Goal: Information Seeking & Learning: Learn about a topic

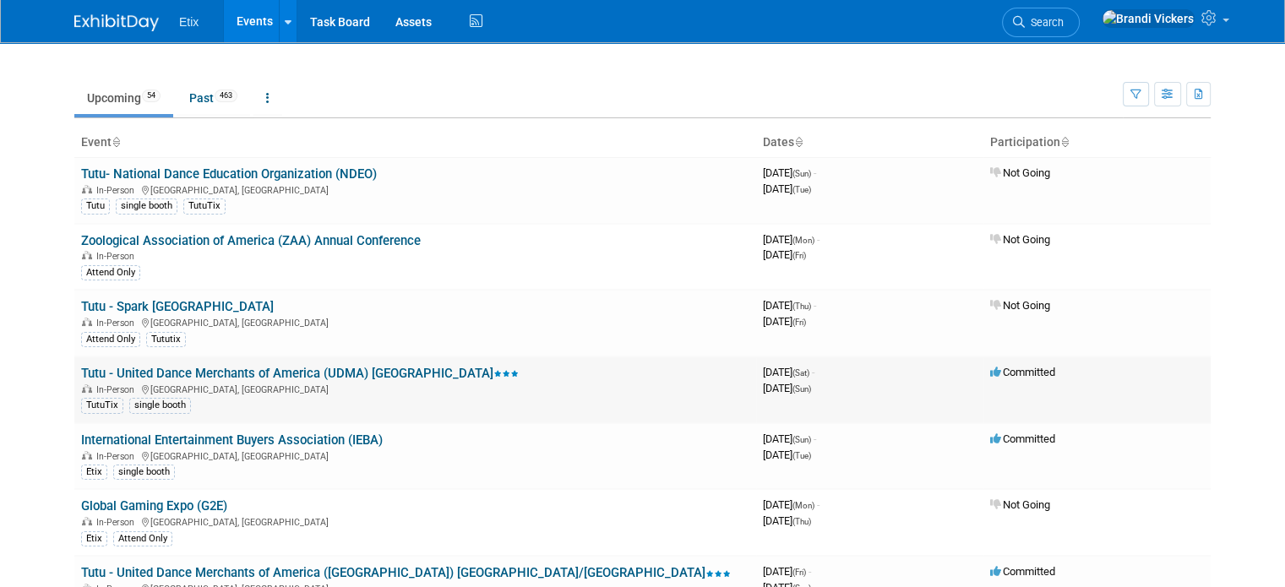
click at [493, 371] on icon at bounding box center [497, 374] width 8 height 6
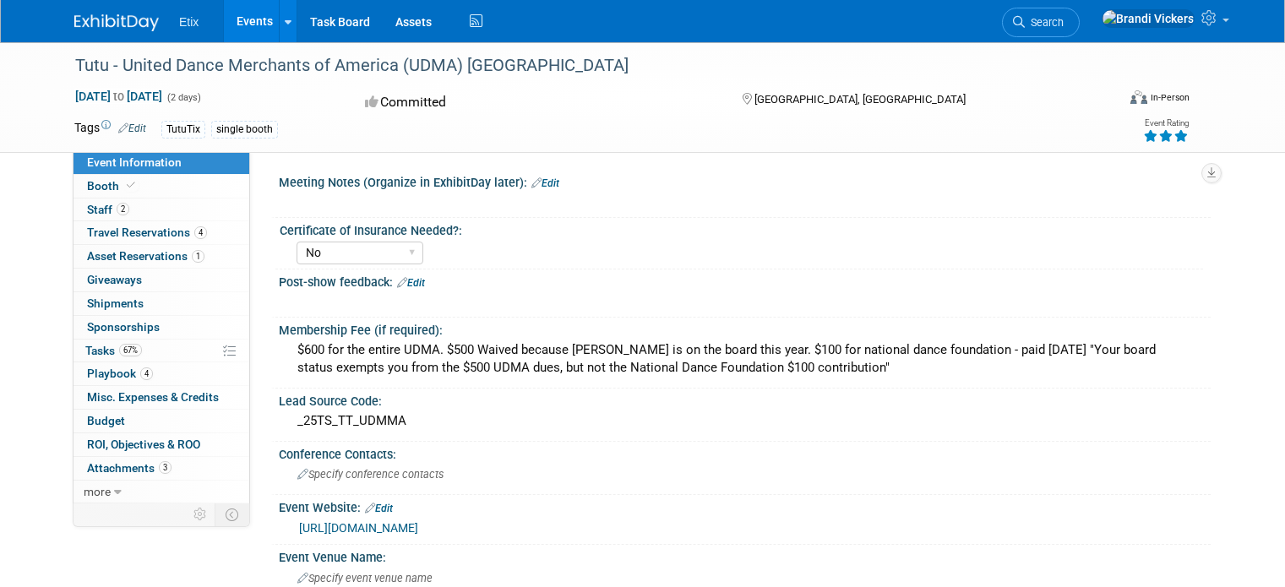
select select "No"
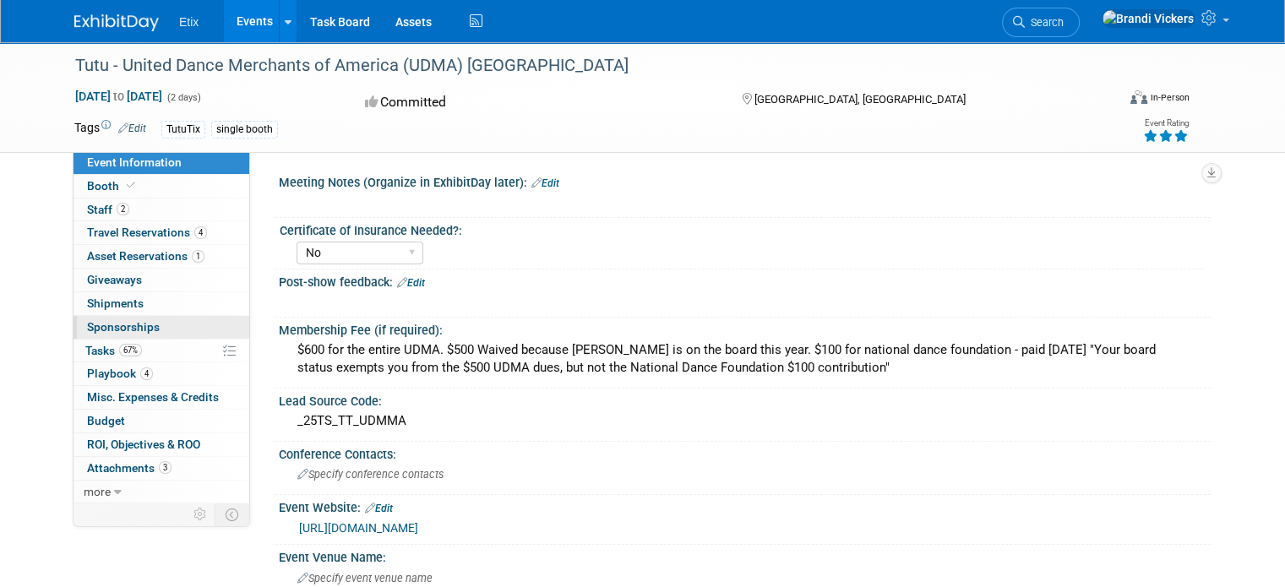
click at [155, 318] on link "0 Sponsorships 0" at bounding box center [161, 327] width 176 height 23
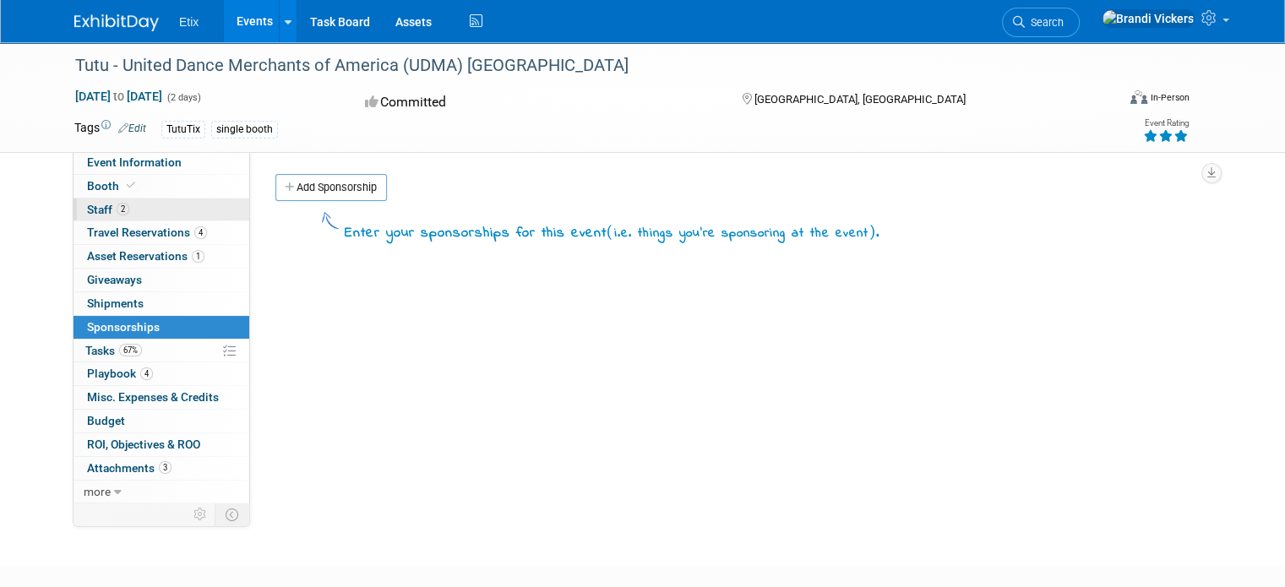
click at [166, 219] on link "2 Staff 2" at bounding box center [161, 209] width 176 height 23
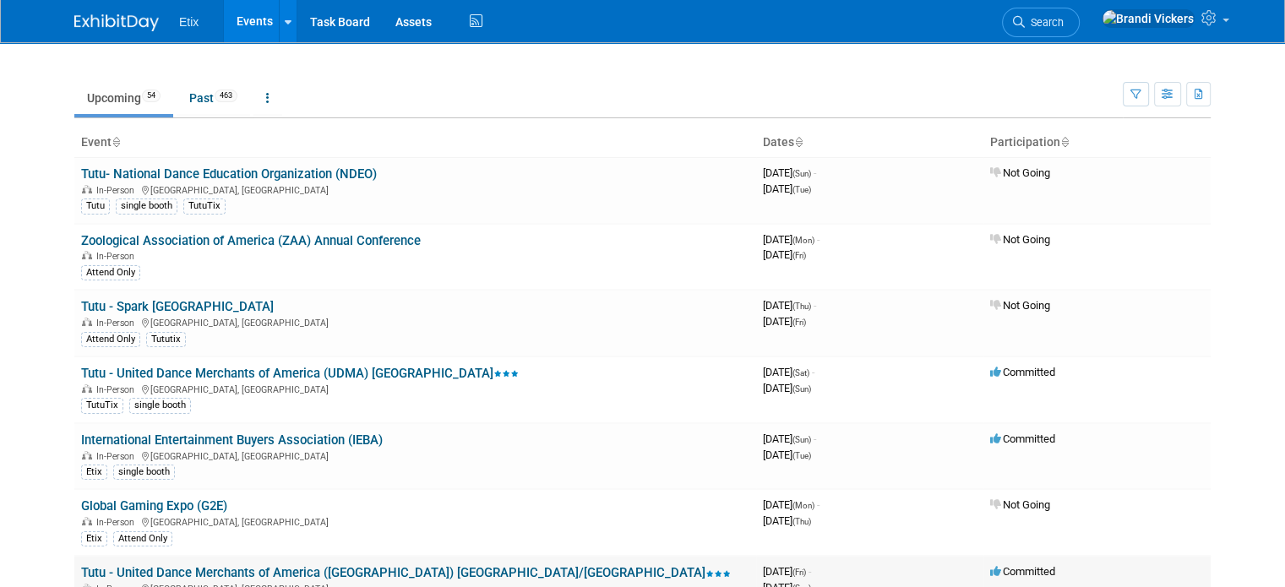
click at [296, 557] on td "Tutu - United Dance Merchants of America (UDMA) NY/NJ In-Person NJ, United Stat…" at bounding box center [415, 589] width 682 height 67
click at [299, 565] on link "Tutu - United Dance Merchants of America ([GEOGRAPHIC_DATA]) [GEOGRAPHIC_DATA]/…" at bounding box center [405, 572] width 649 height 15
click at [0, 0] on div at bounding box center [0, 0] width 0 height 0
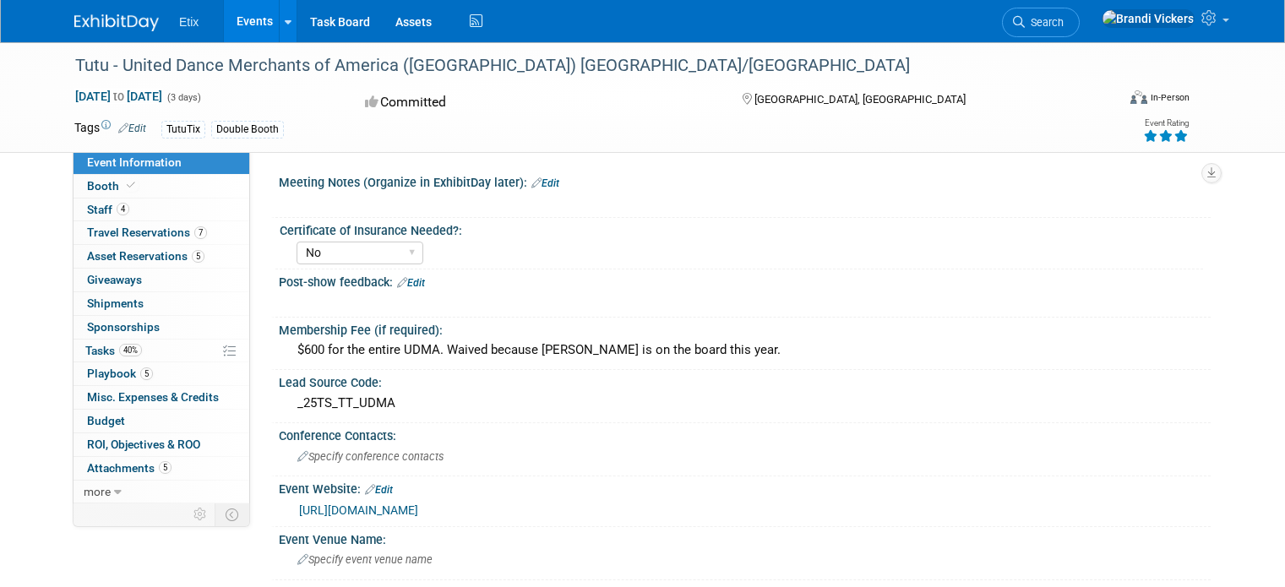
select select "No"
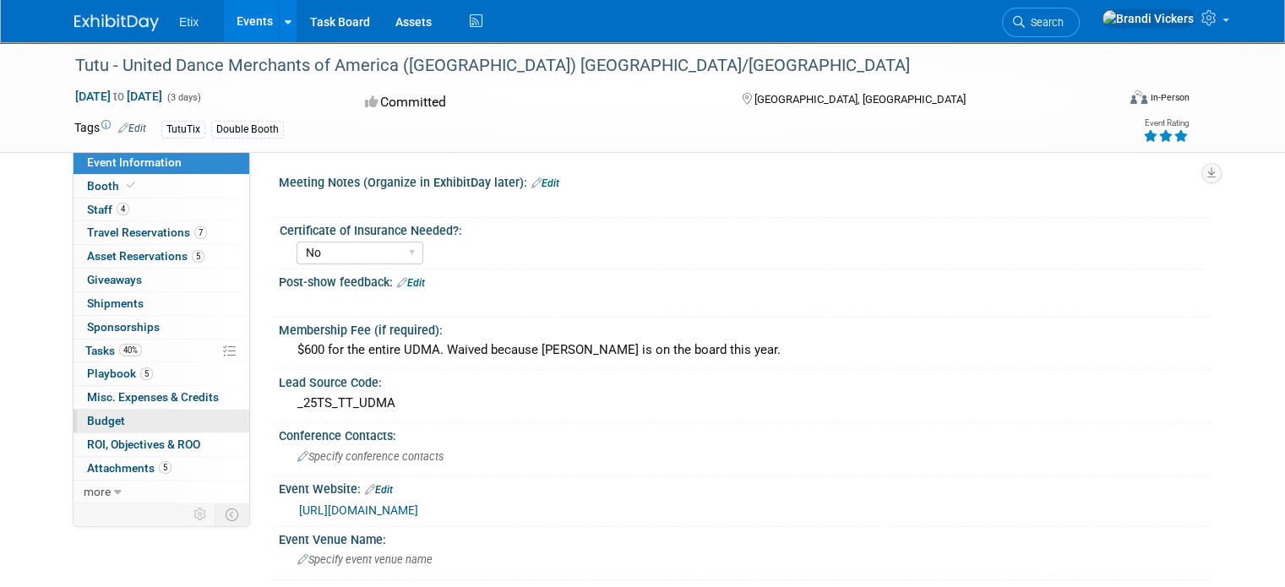
click at [152, 417] on link "Budget" at bounding box center [161, 421] width 176 height 23
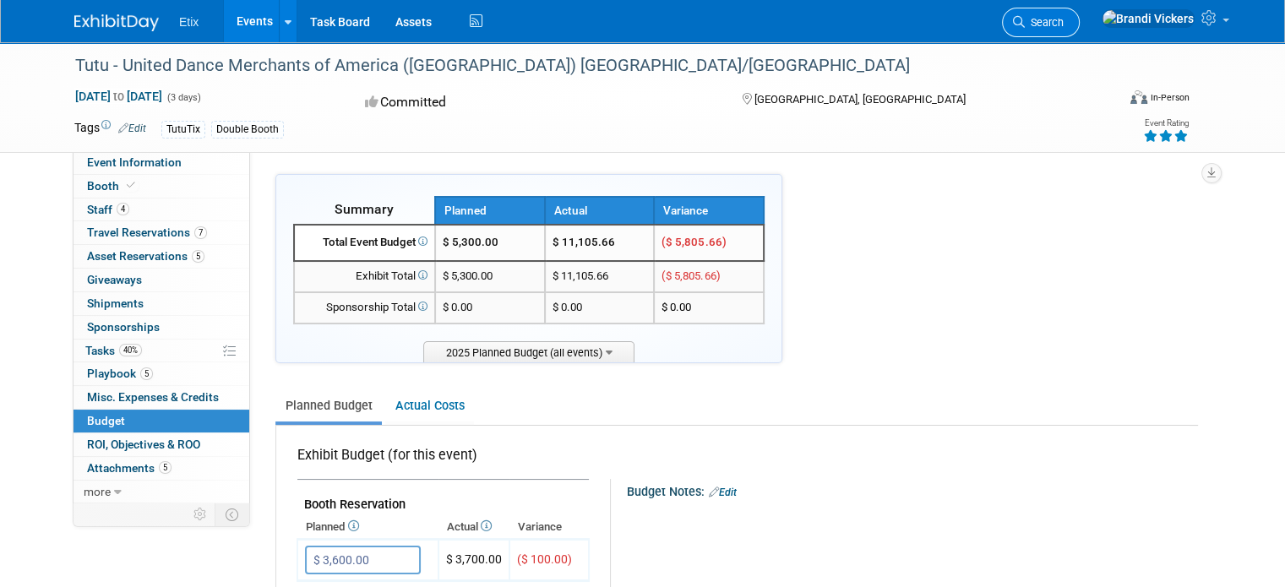
click at [1063, 17] on span "Search" at bounding box center [1043, 22] width 39 height 13
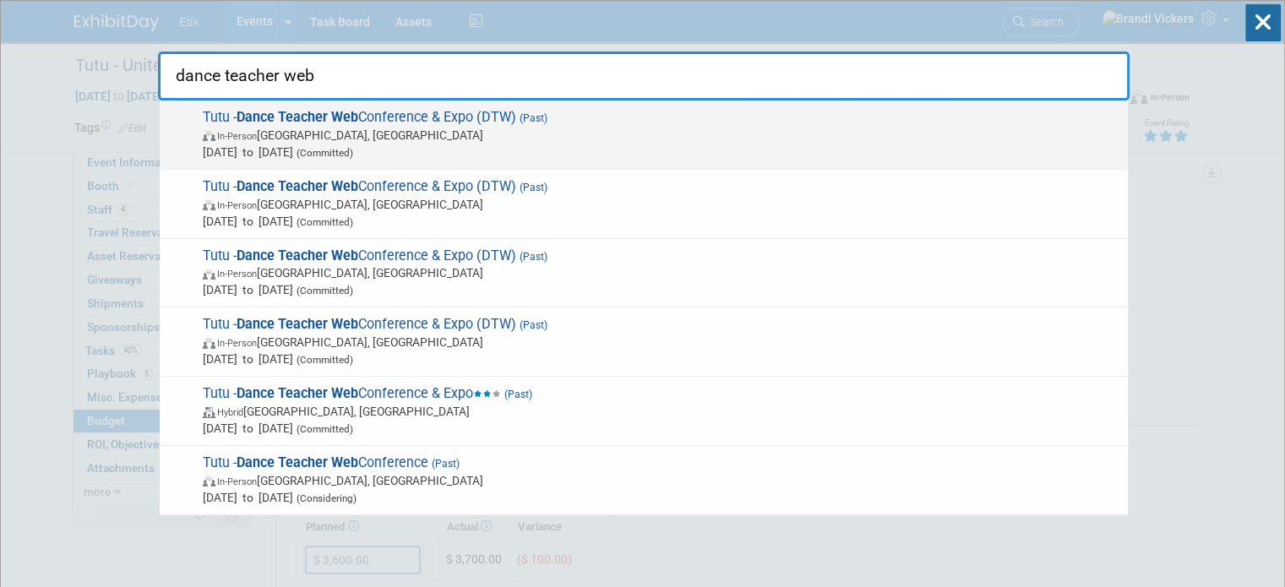
type input "dance teacher web"
click at [532, 146] on span "Jul 21, 2025 to Jul 25, 2025 (Committed)" at bounding box center [661, 152] width 916 height 17
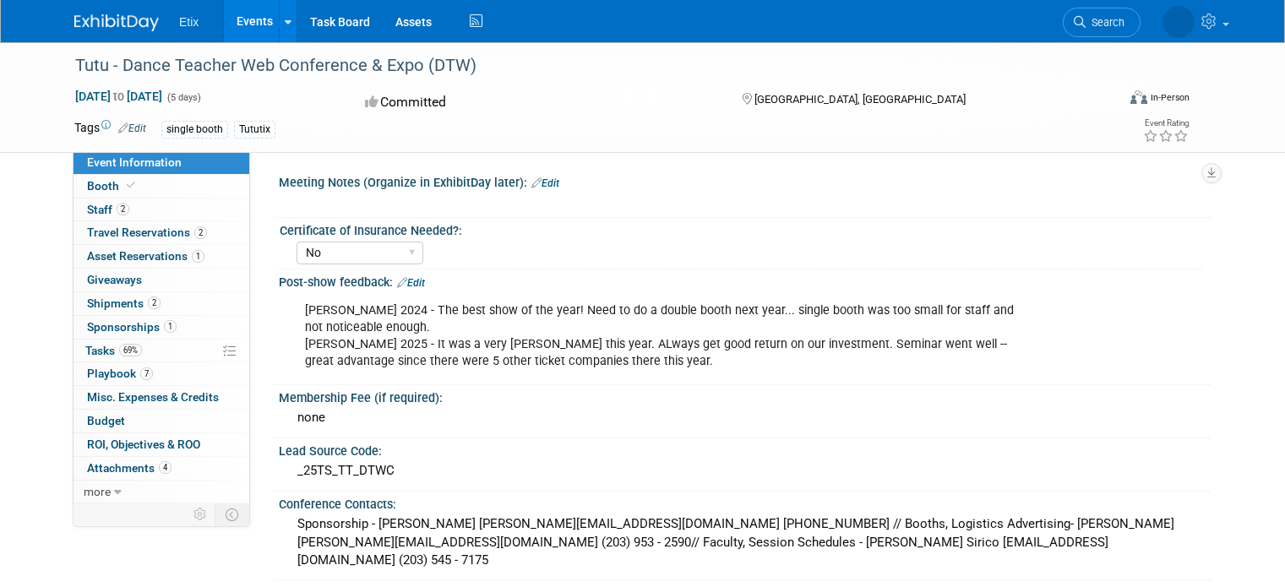
select select "No"
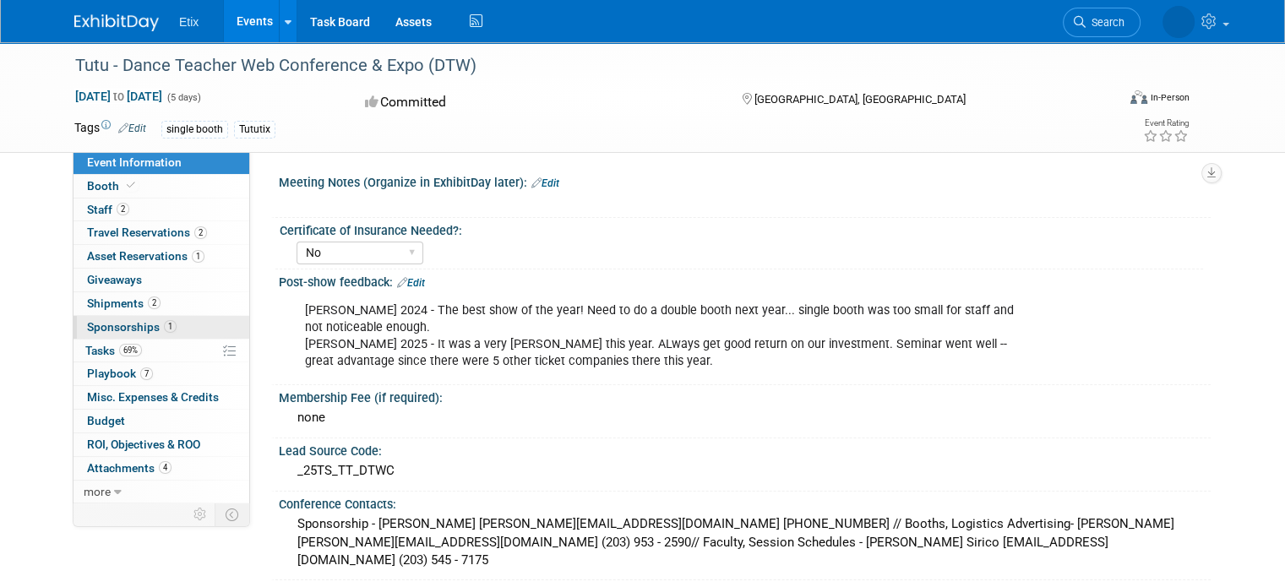
click at [91, 316] on link "1 Sponsorships 1" at bounding box center [161, 327] width 176 height 23
click at [0, 0] on div at bounding box center [0, 0] width 0 height 0
